Goal: Find specific page/section: Find specific page/section

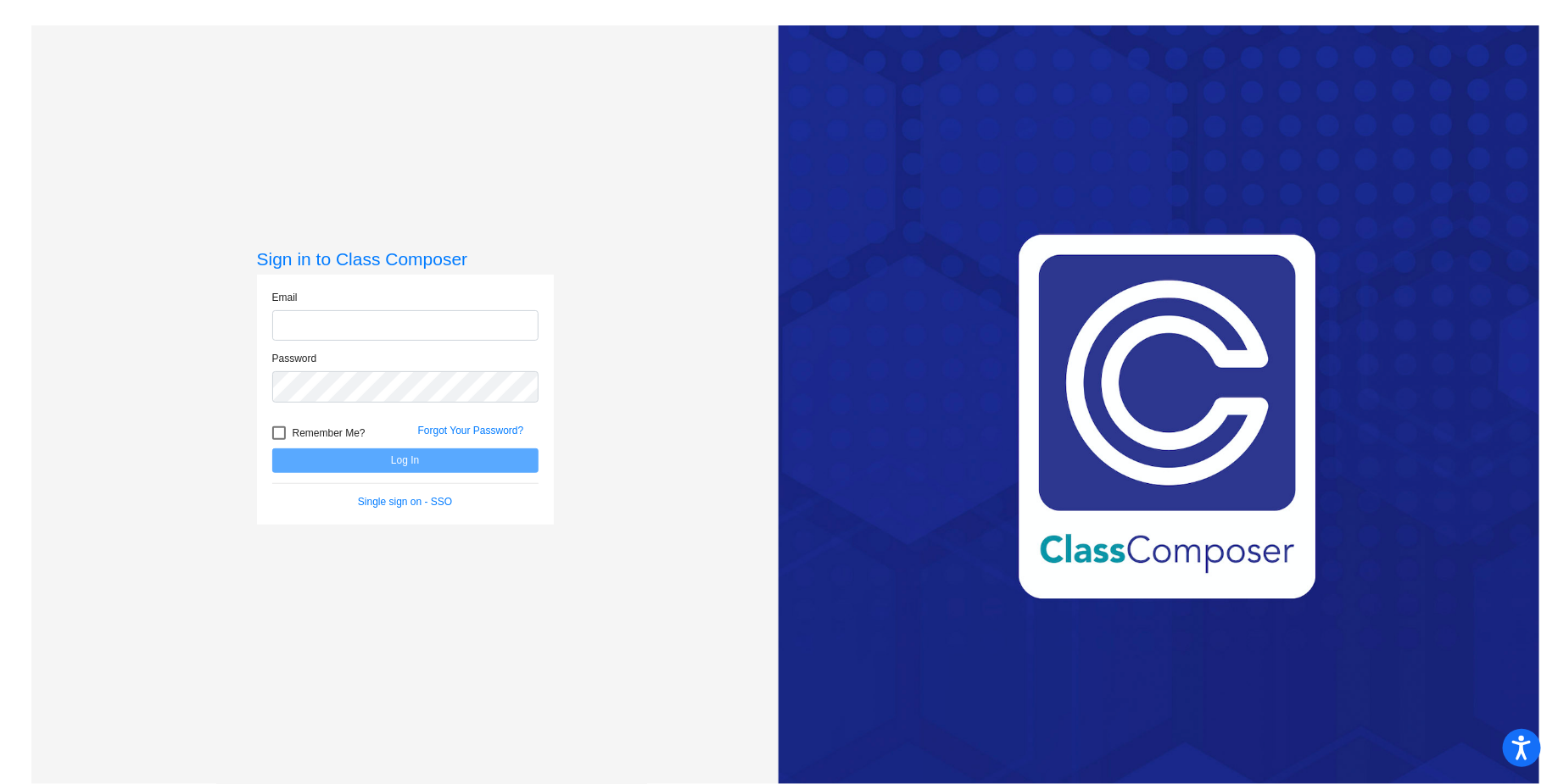
type input "[EMAIL_ADDRESS][DOMAIN_NAME]"
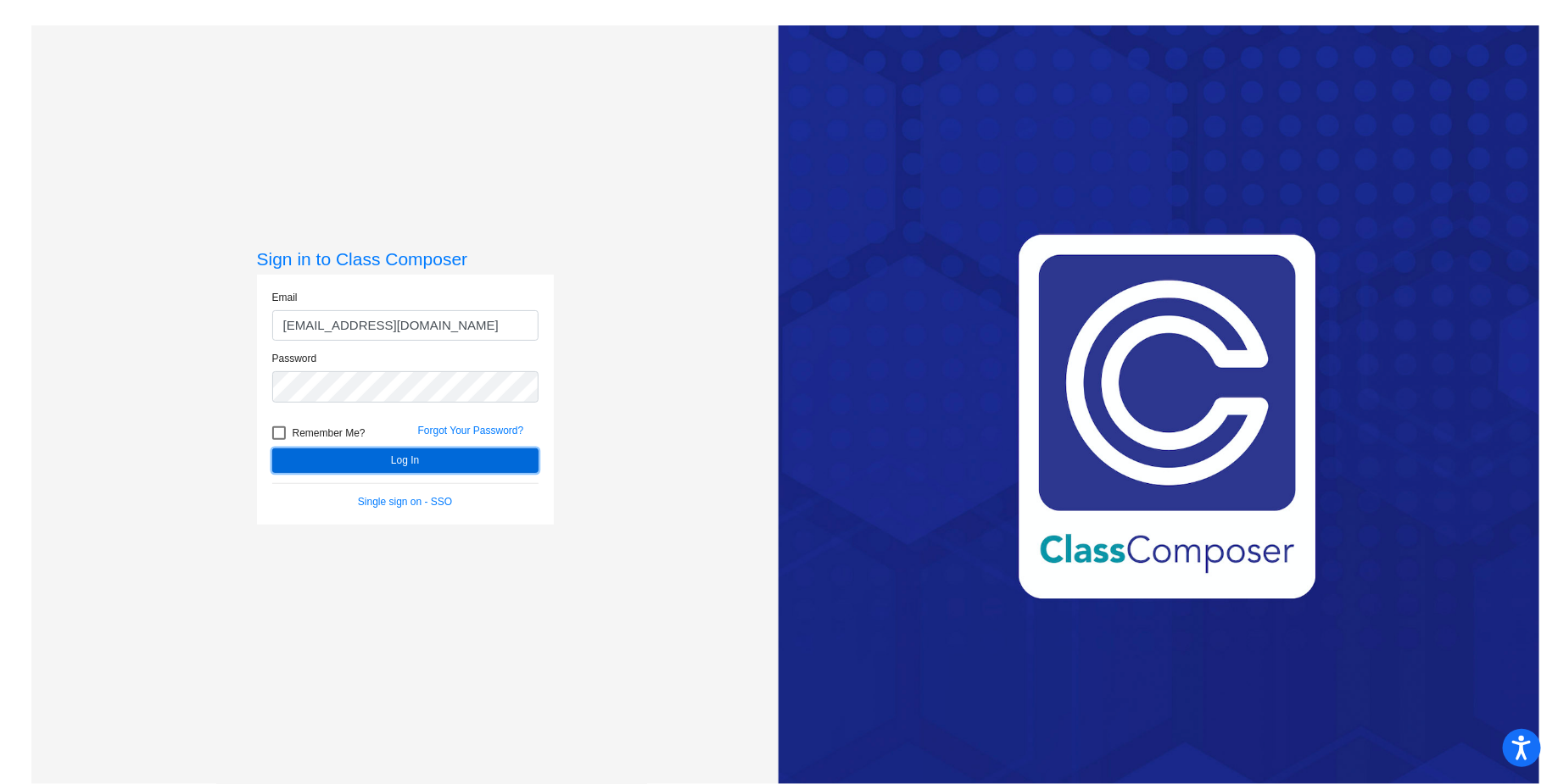
click at [390, 465] on button "Log In" at bounding box center [405, 461] width 266 height 25
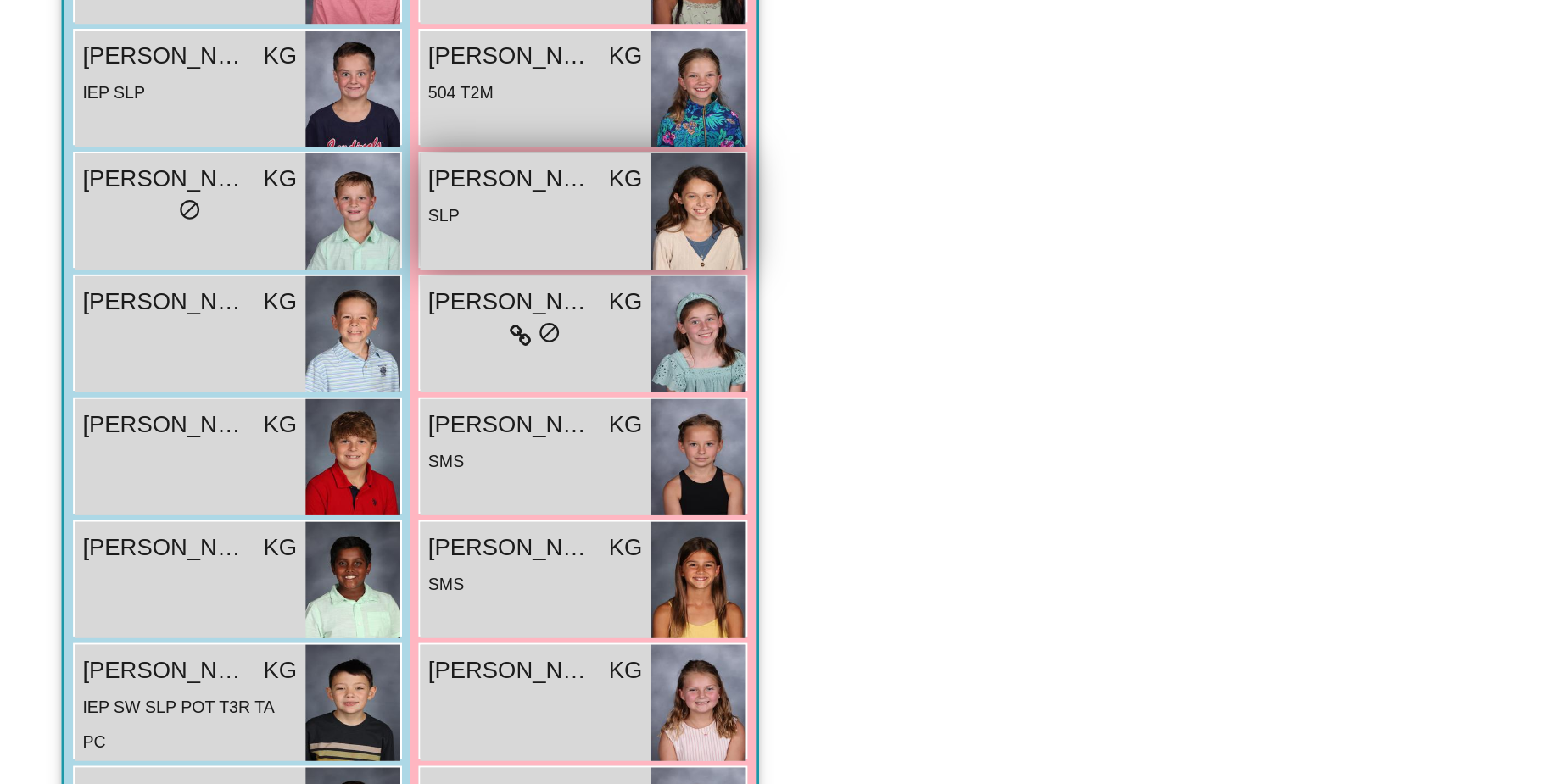
click at [279, 470] on span "[PERSON_NAME]" at bounding box center [262, 473] width 85 height 18
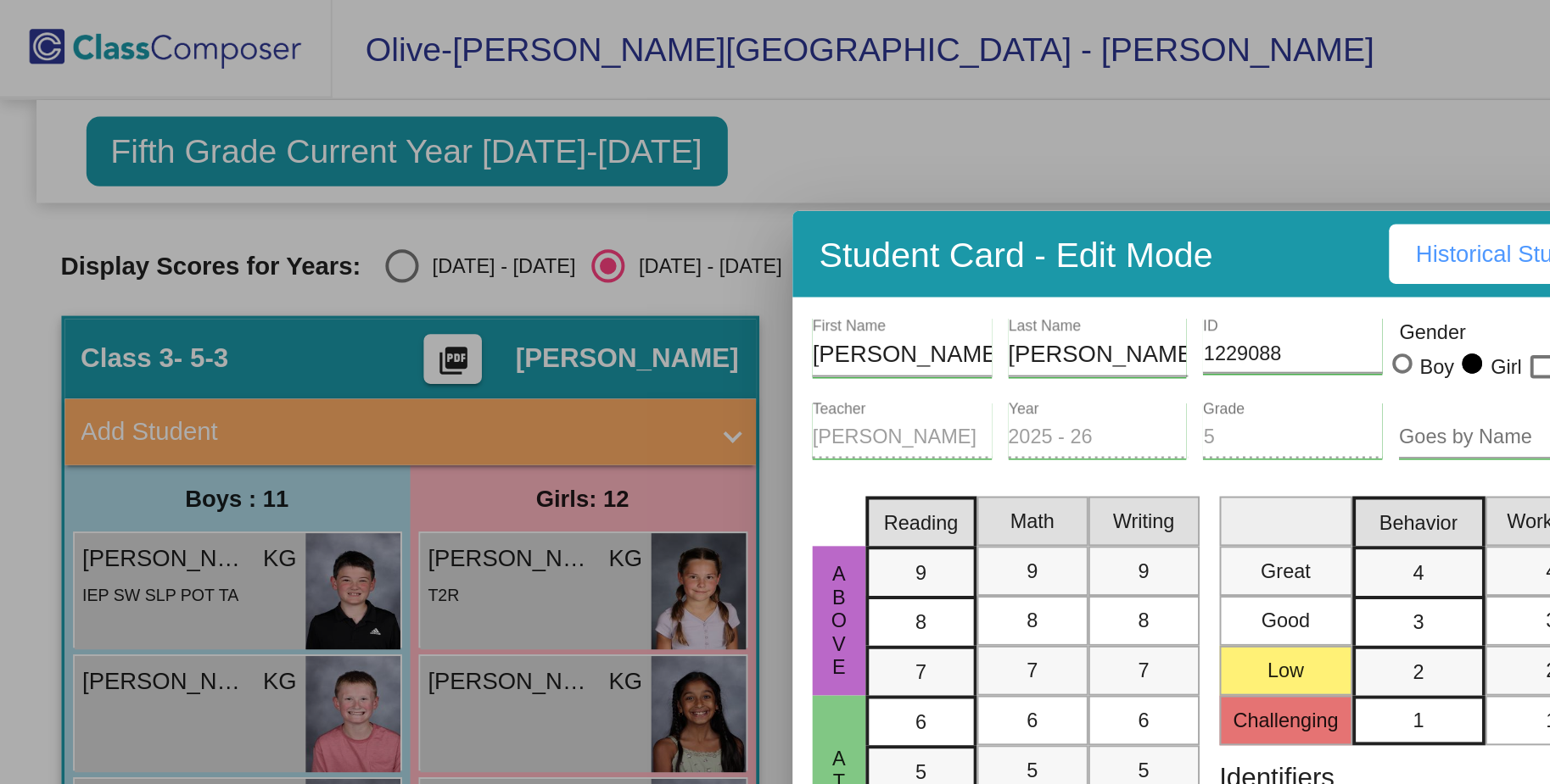
click at [628, 94] on div at bounding box center [775, 392] width 1550 height 784
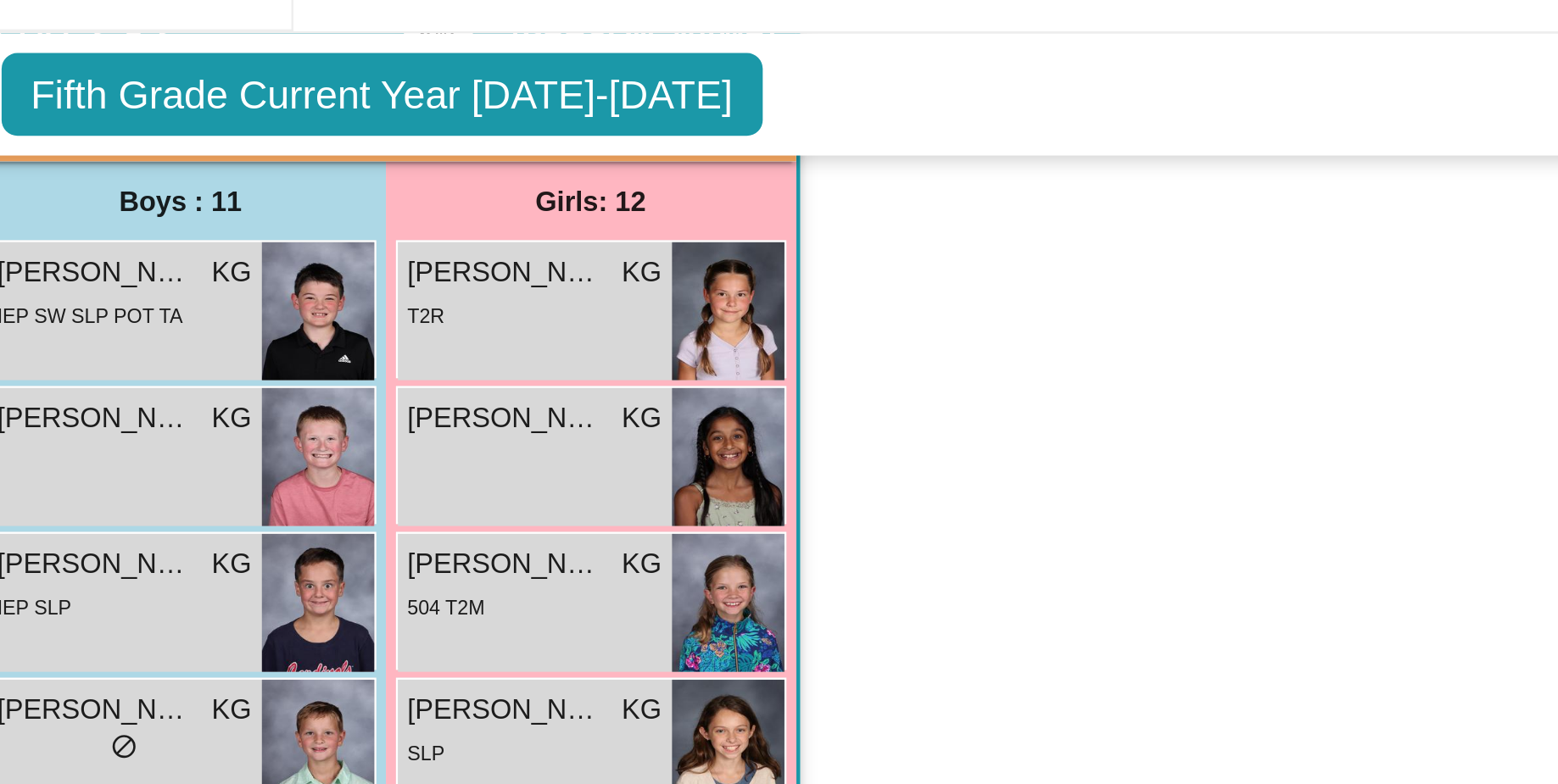
scroll to position [128, 0]
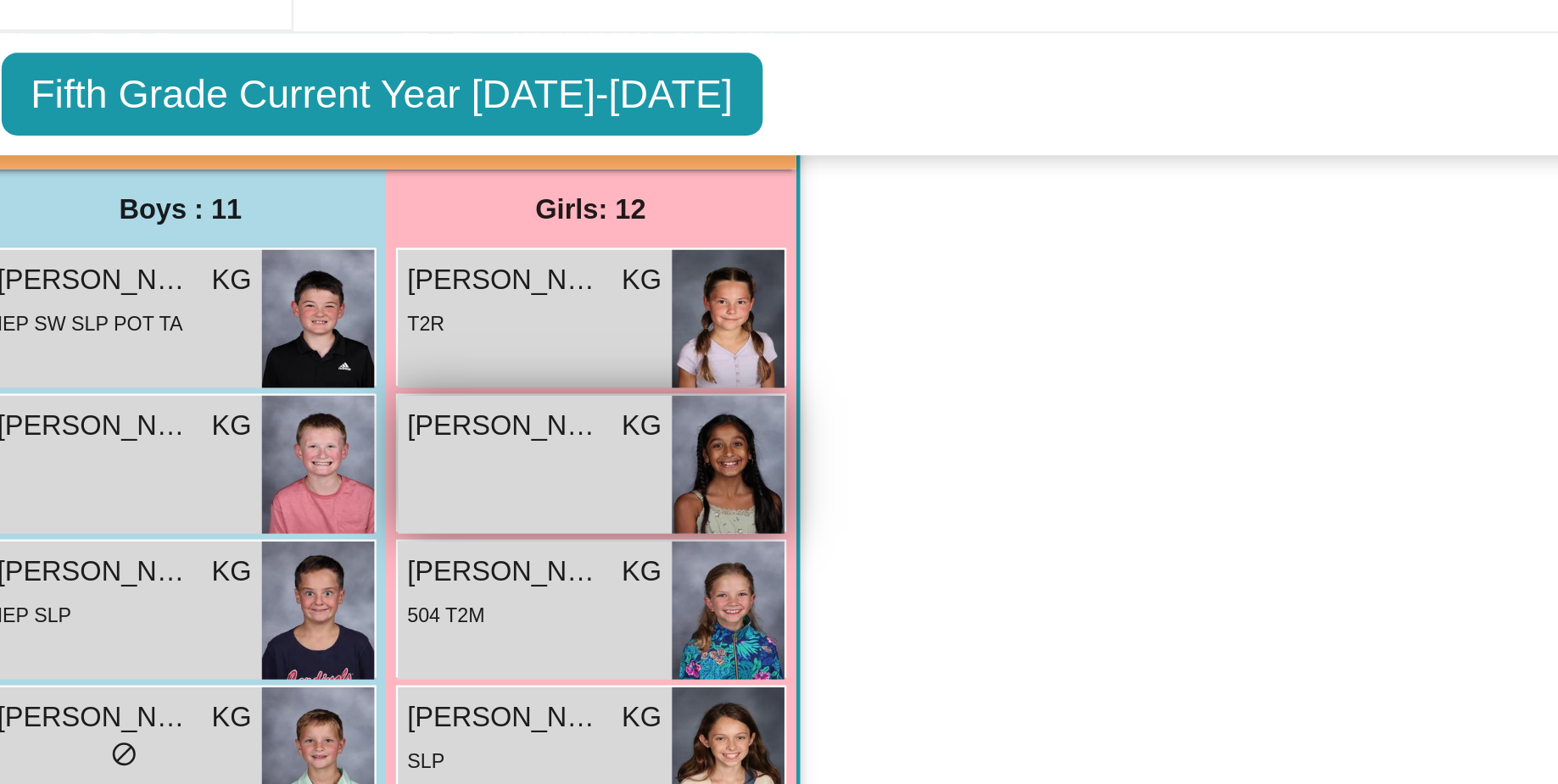
click at [294, 234] on div "[PERSON_NAME] KG lock do_not_disturb_alt" at bounding box center [273, 236] width 118 height 60
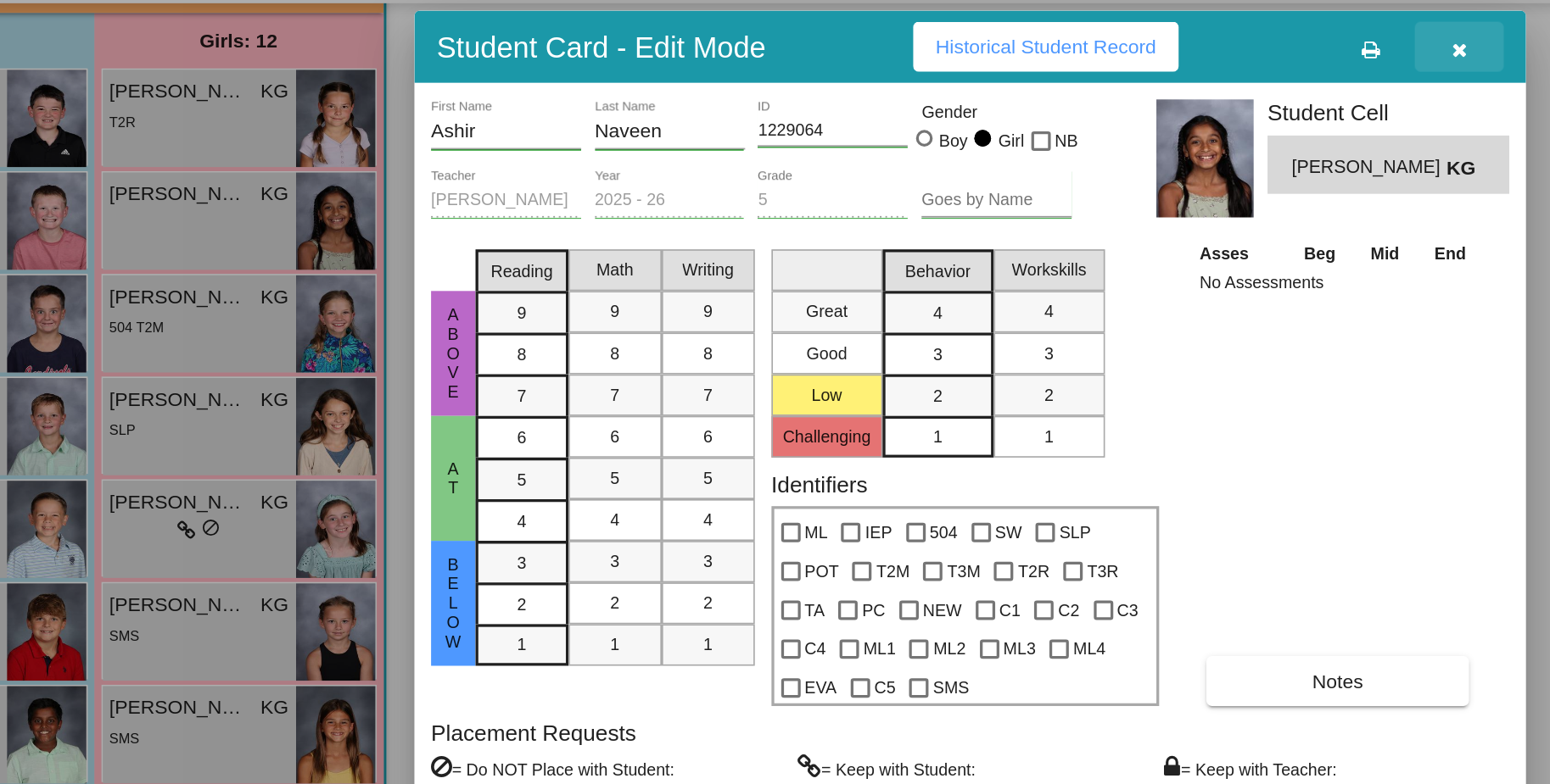
click at [1039, 126] on icon "button" at bounding box center [1042, 131] width 9 height 12
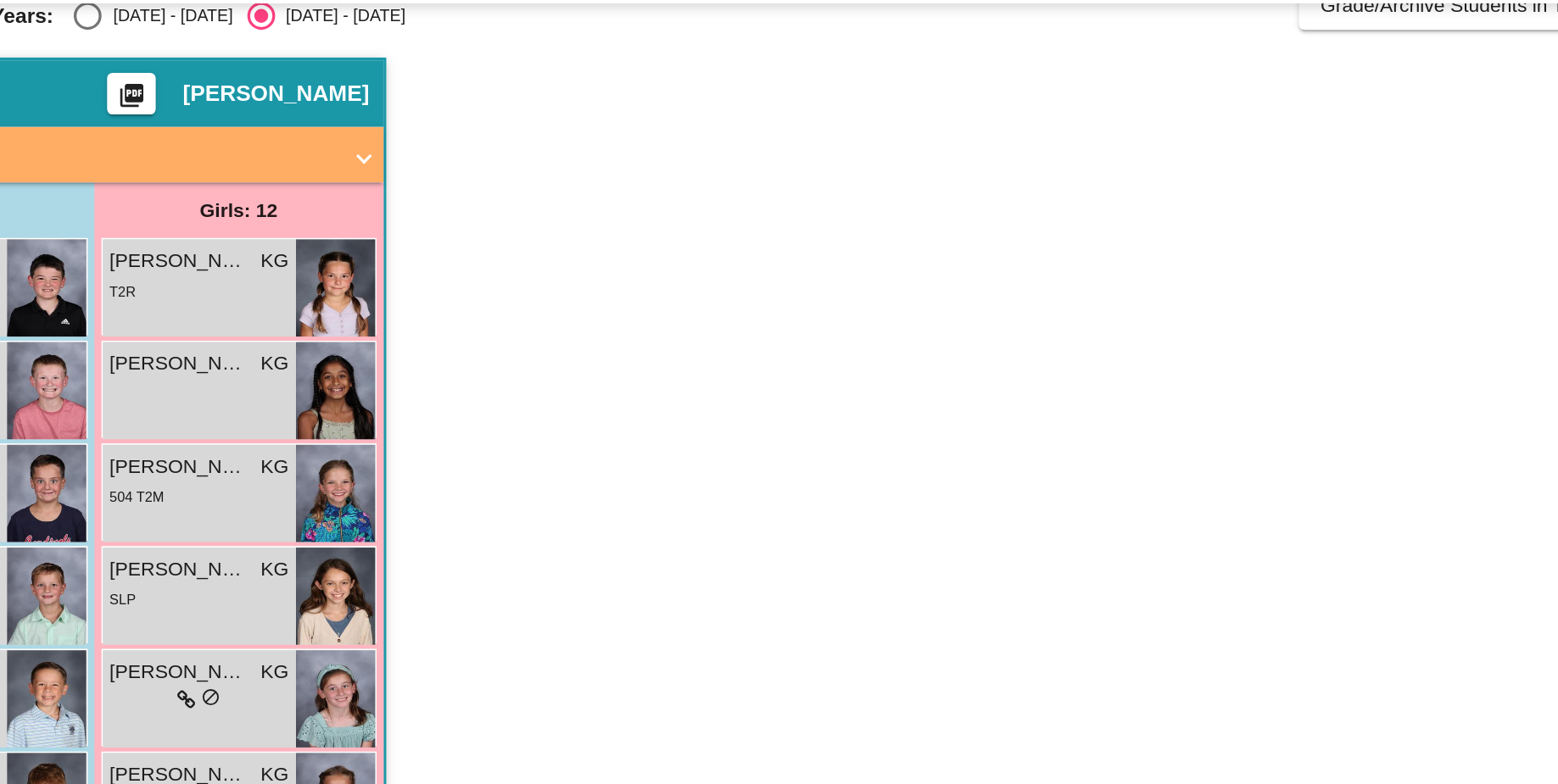
scroll to position [0, 0]
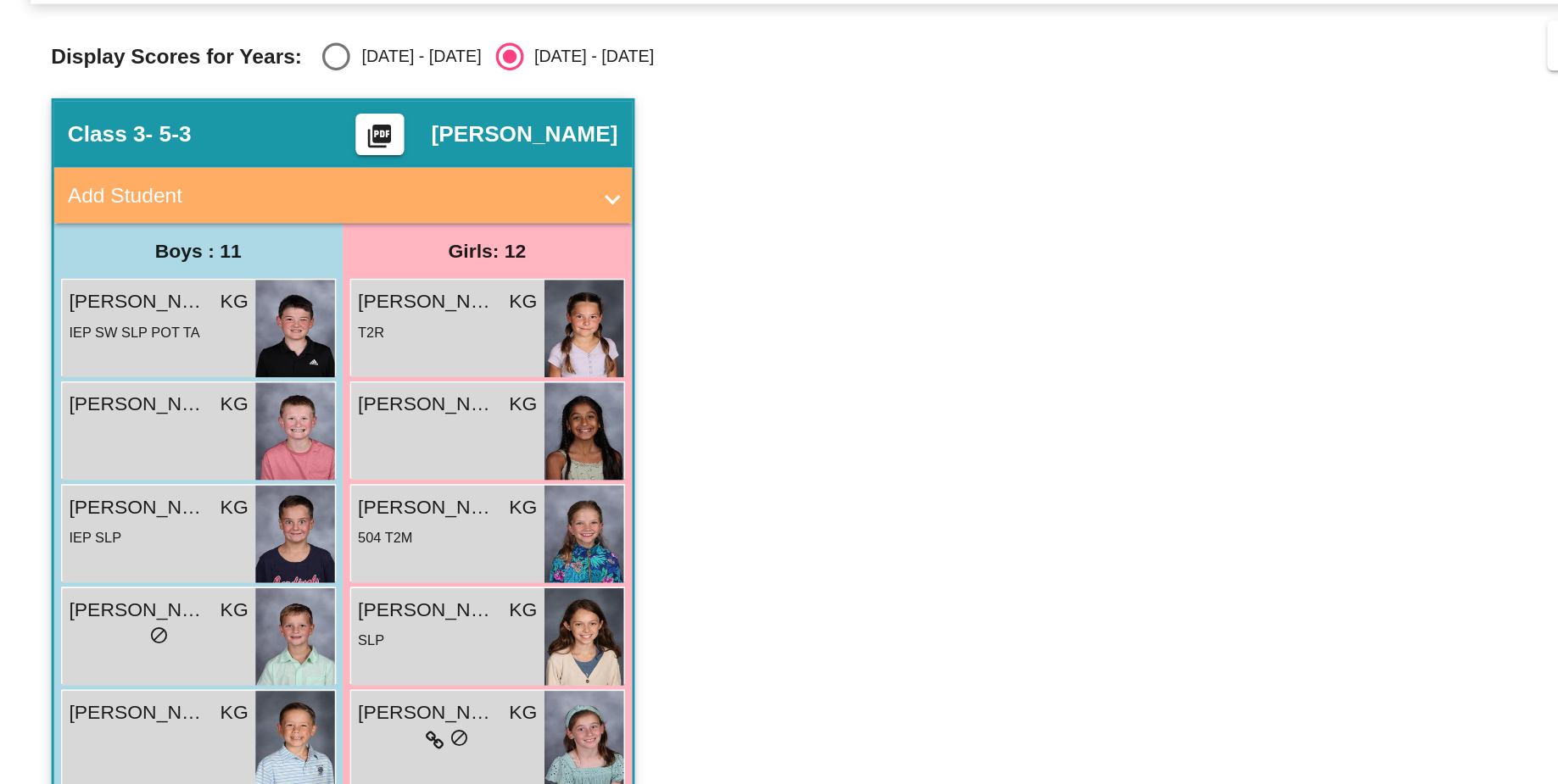
click at [199, 139] on div "Select an option" at bounding box center [205, 136] width 17 height 17
click at [204, 145] on input "[DATE] - [DATE]" at bounding box center [204, 145] width 1 height 1
radio input "true"
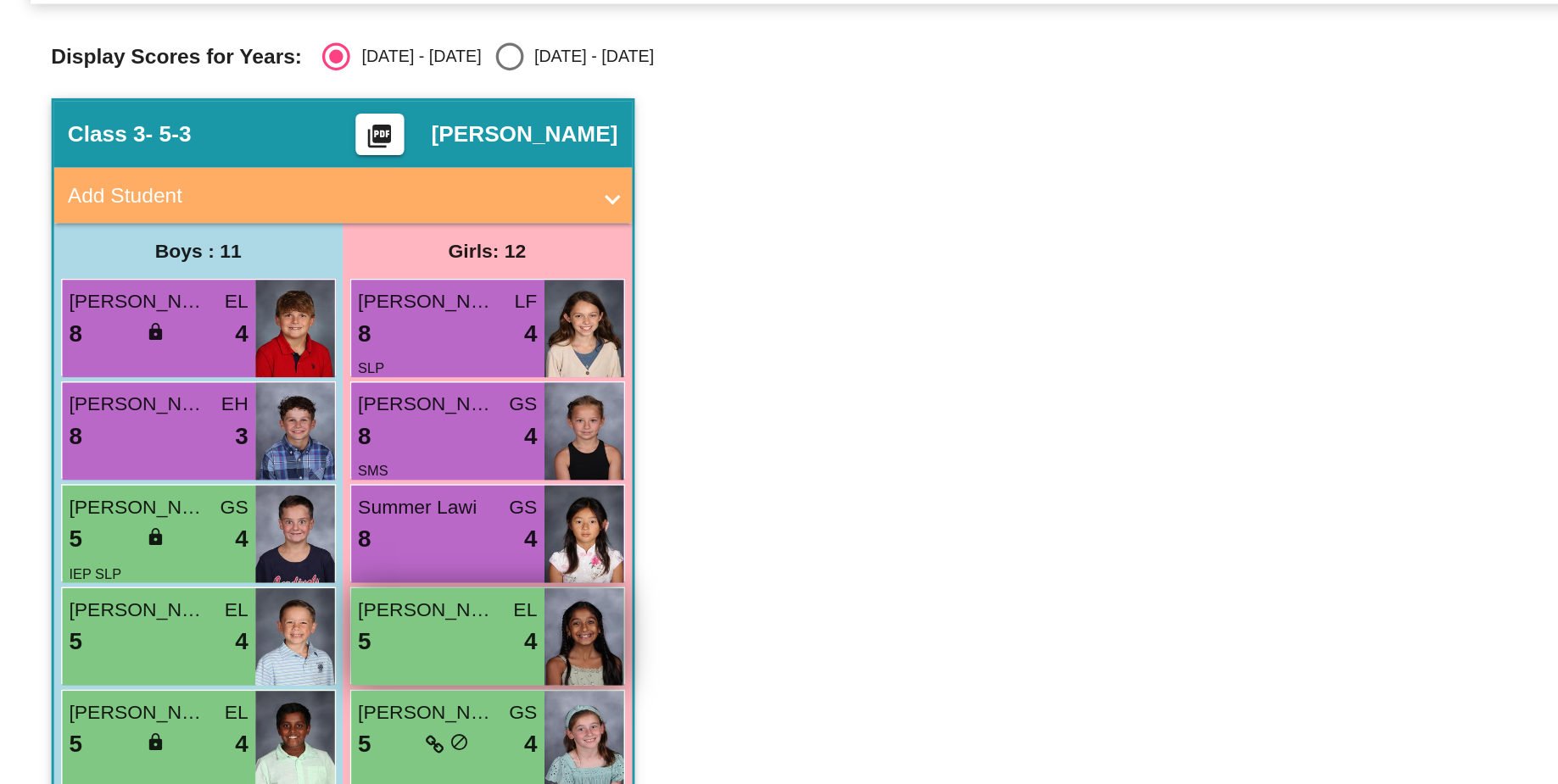
click at [292, 471] on span "[PERSON_NAME]" at bounding box center [262, 473] width 85 height 18
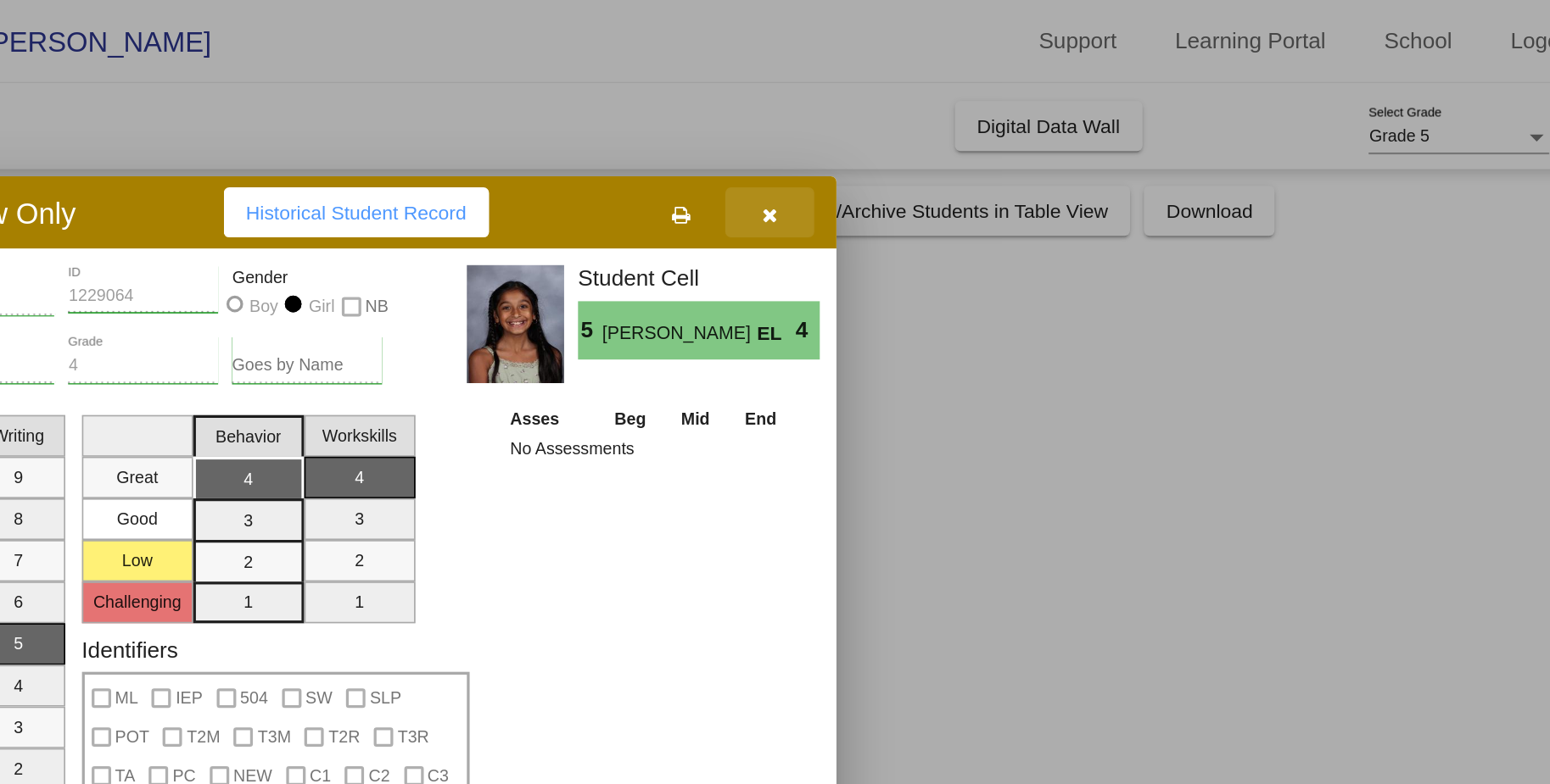
click at [1042, 133] on icon "button" at bounding box center [1042, 131] width 9 height 12
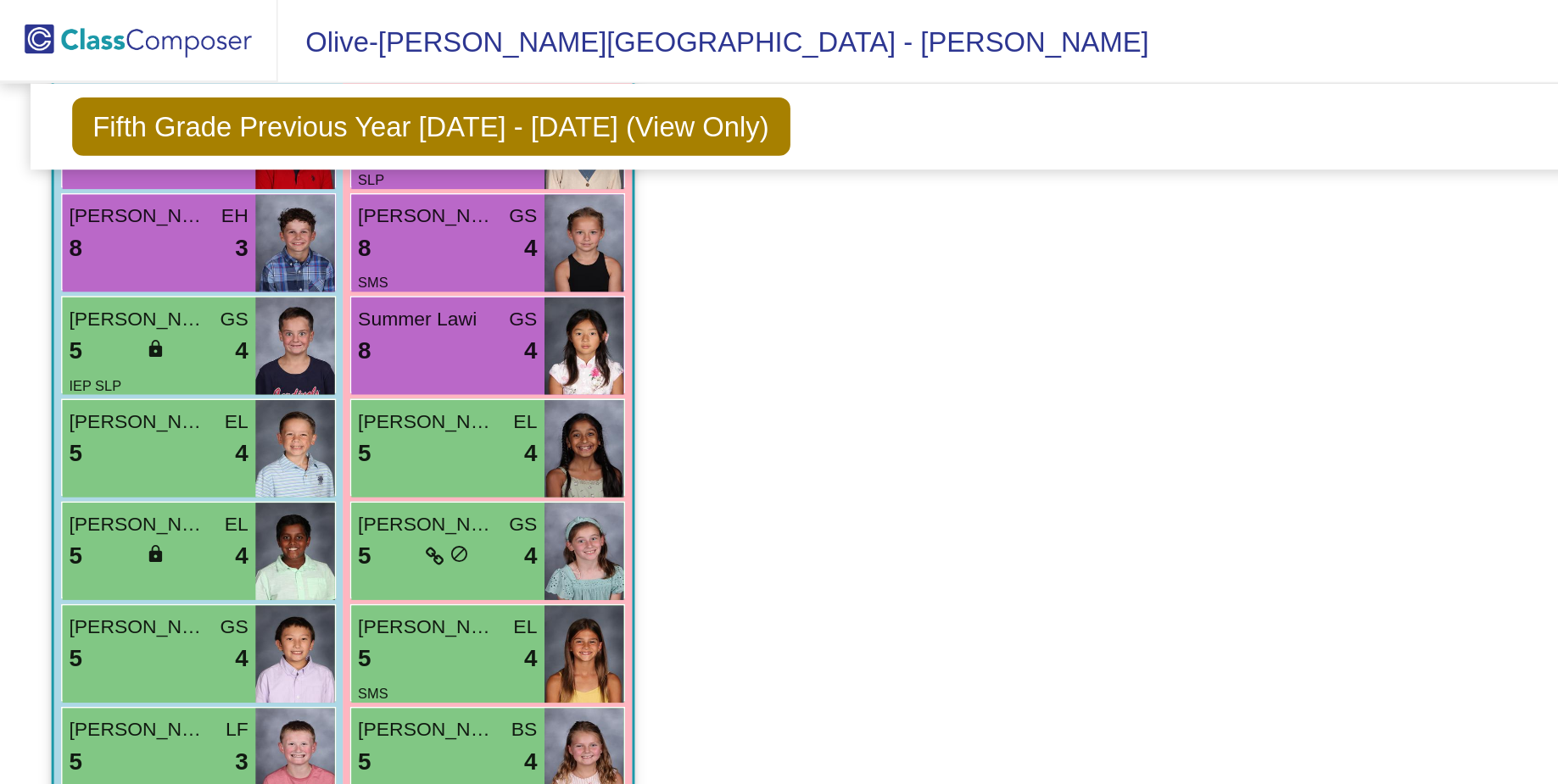
scroll to position [219, 0]
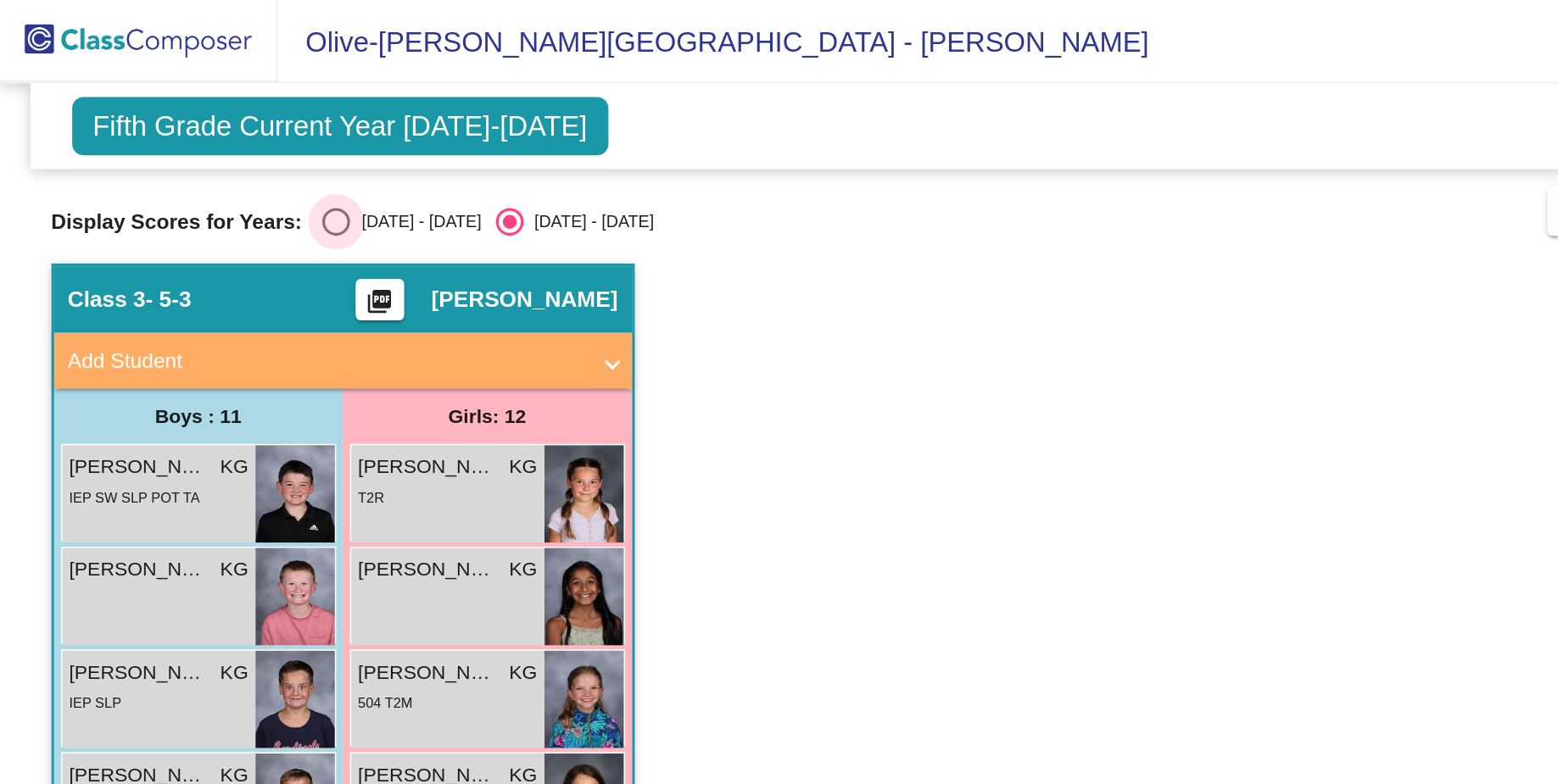
click at [197, 131] on div "Select an option" at bounding box center [205, 136] width 17 height 17
click at [204, 145] on input "[DATE] - [DATE]" at bounding box center [204, 145] width 1 height 1
radio input "true"
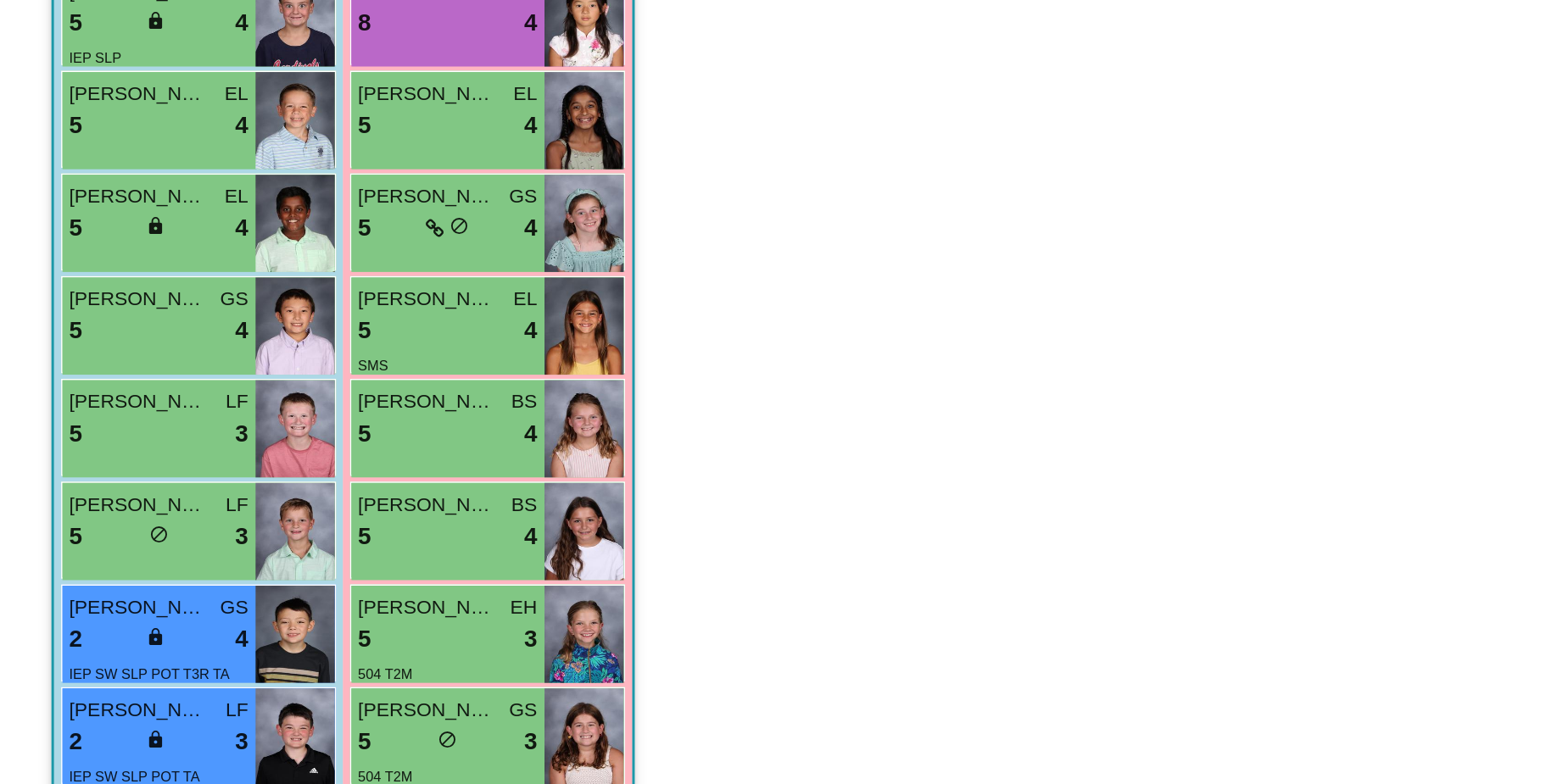
scroll to position [112, 0]
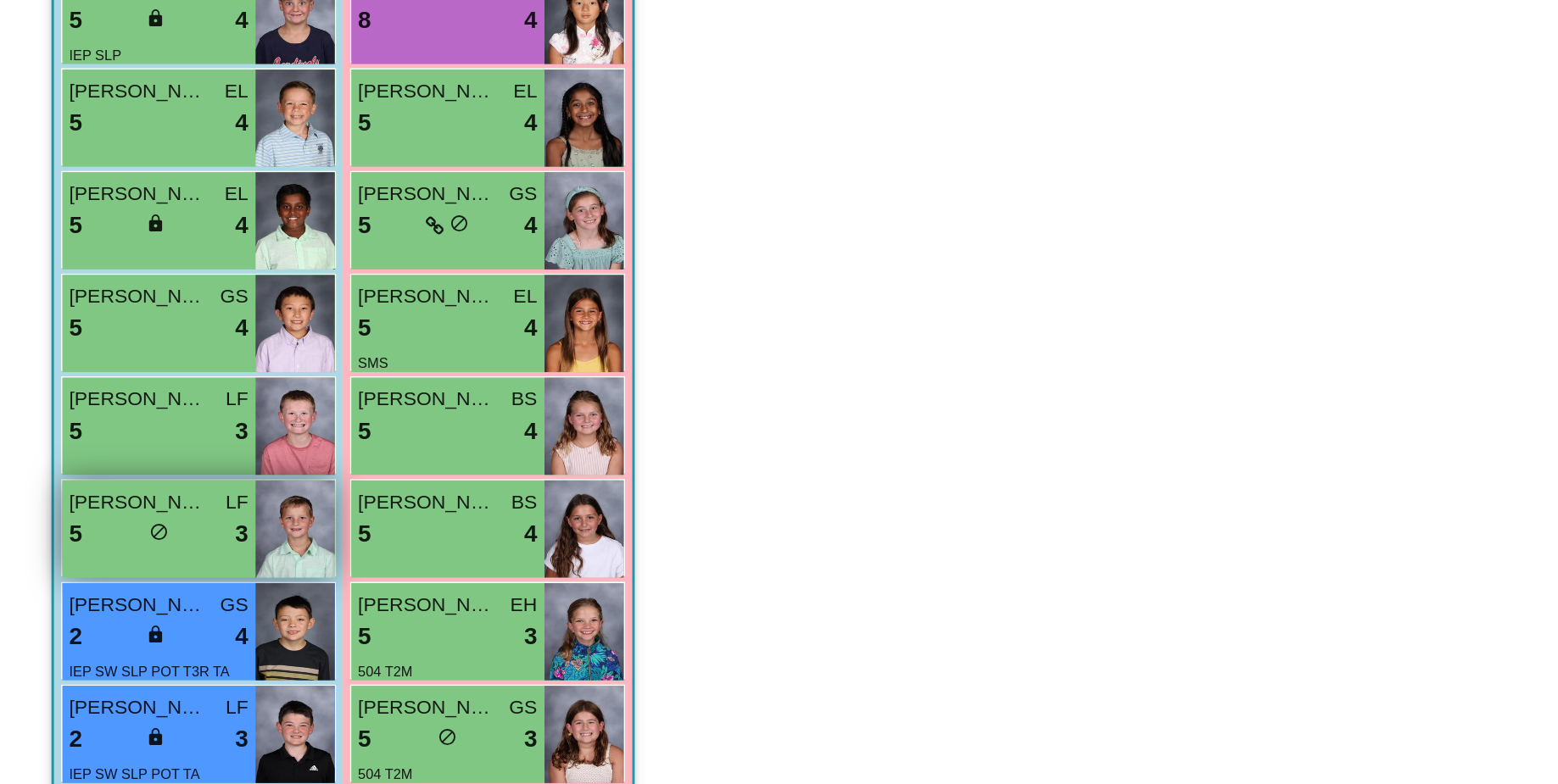
click at [71, 611] on span "[PERSON_NAME]" at bounding box center [85, 611] width 85 height 18
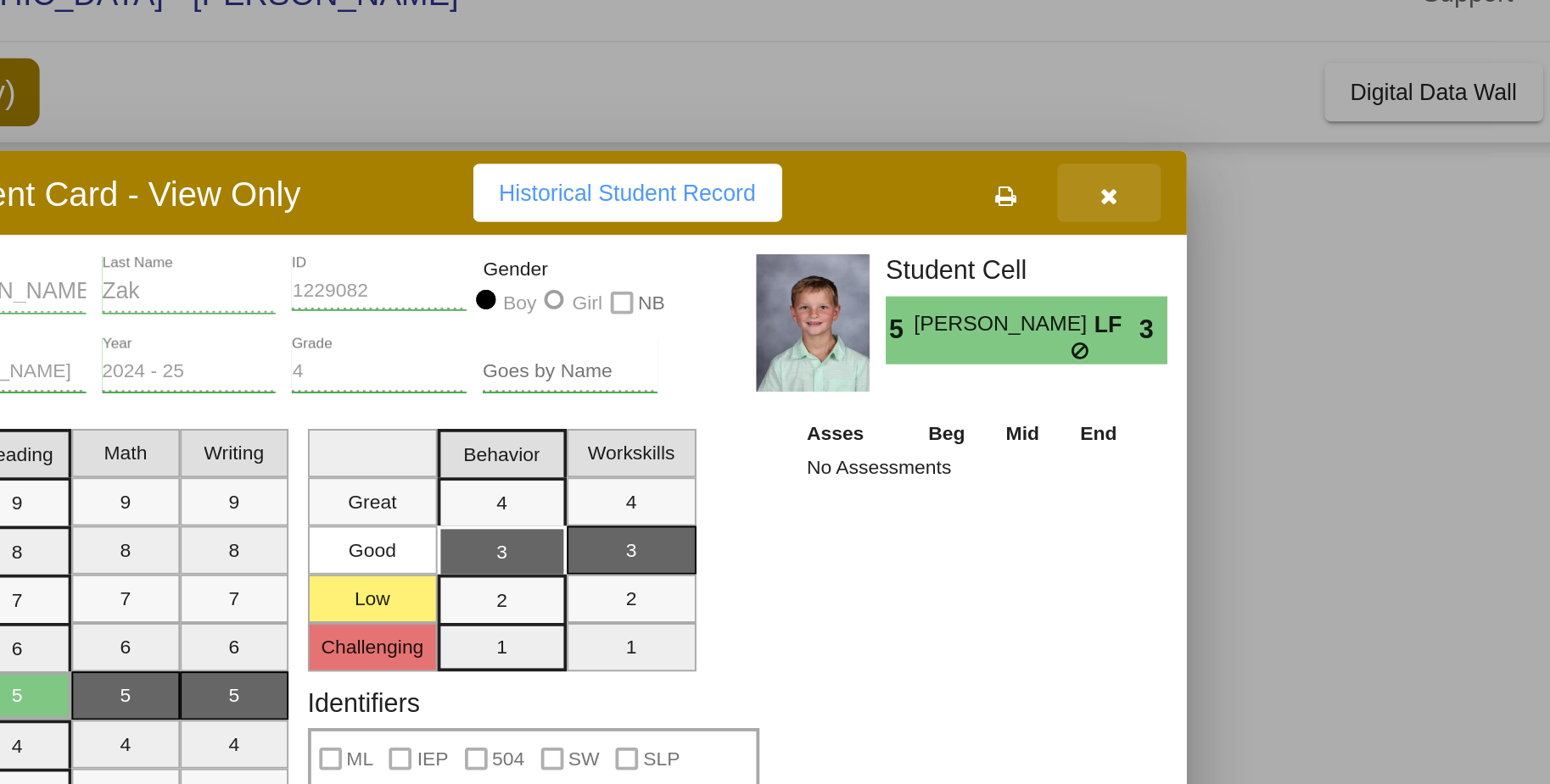
click at [1045, 134] on icon "button" at bounding box center [1042, 131] width 9 height 12
